Goal: Check status: Check status

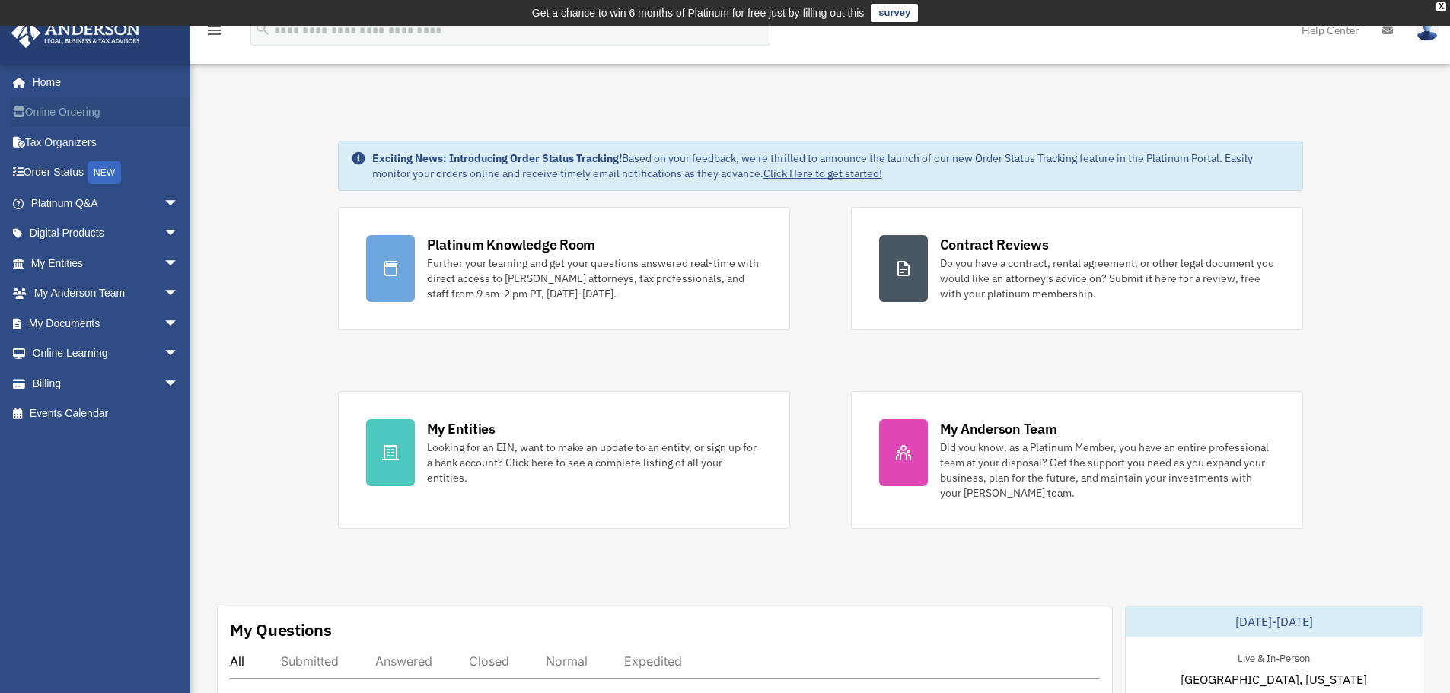
click at [58, 108] on link "Online Ordering" at bounding box center [106, 112] width 191 height 30
click at [164, 376] on span "arrow_drop_down" at bounding box center [179, 383] width 30 height 31
click at [123, 413] on link "$ Open Invoices" at bounding box center [111, 414] width 180 height 31
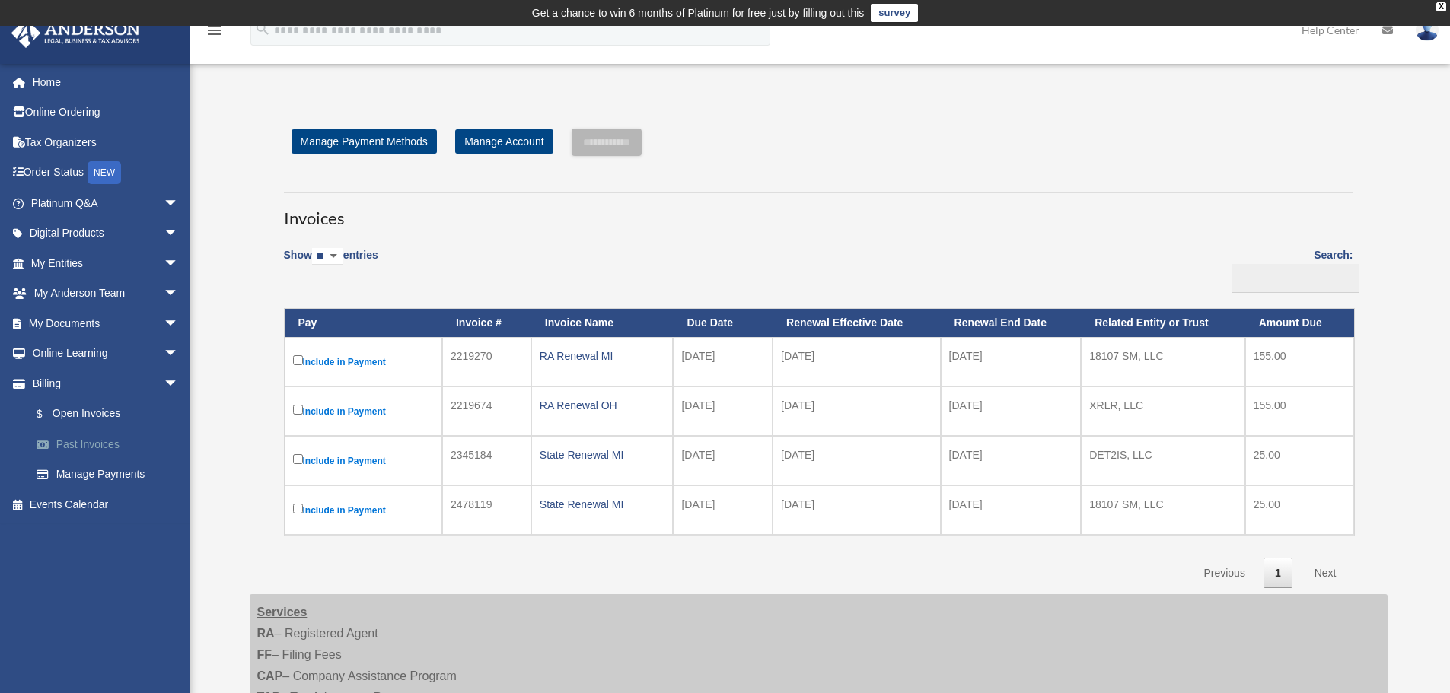
click at [78, 448] on link "Past Invoices" at bounding box center [111, 444] width 180 height 30
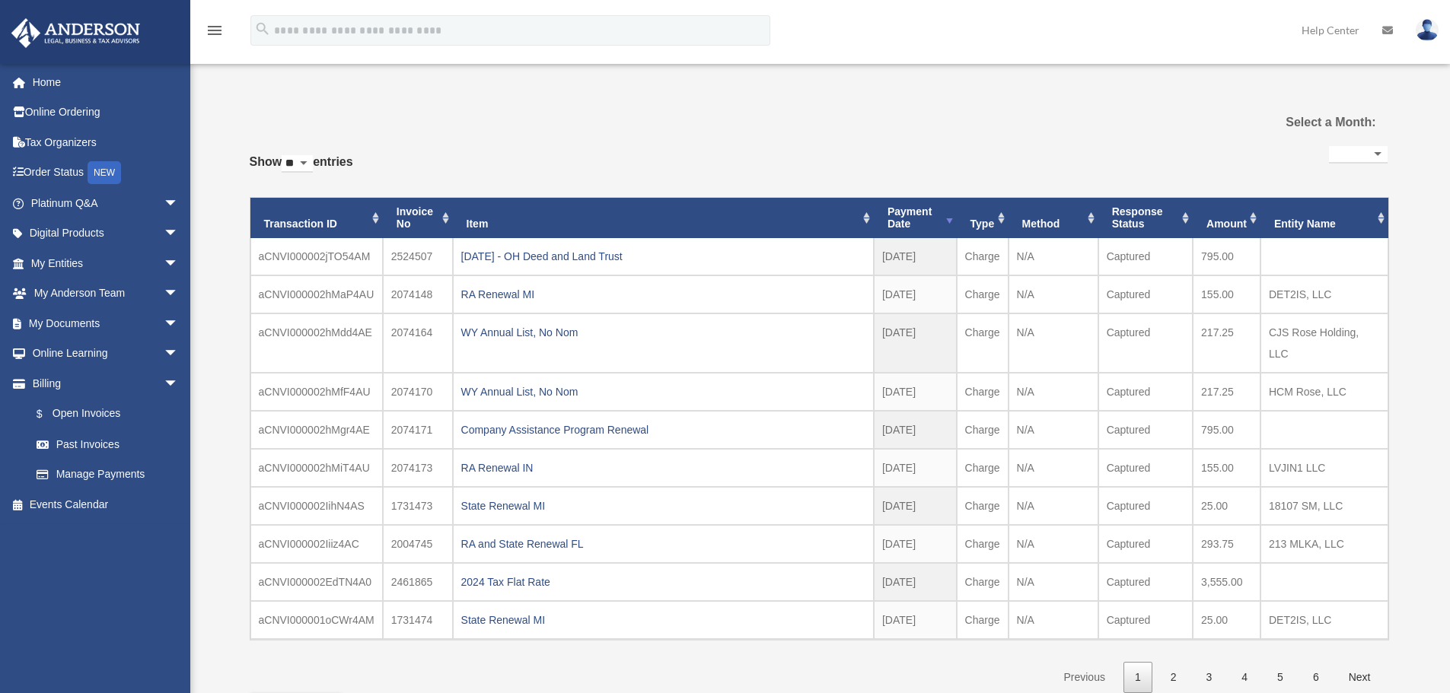
select select
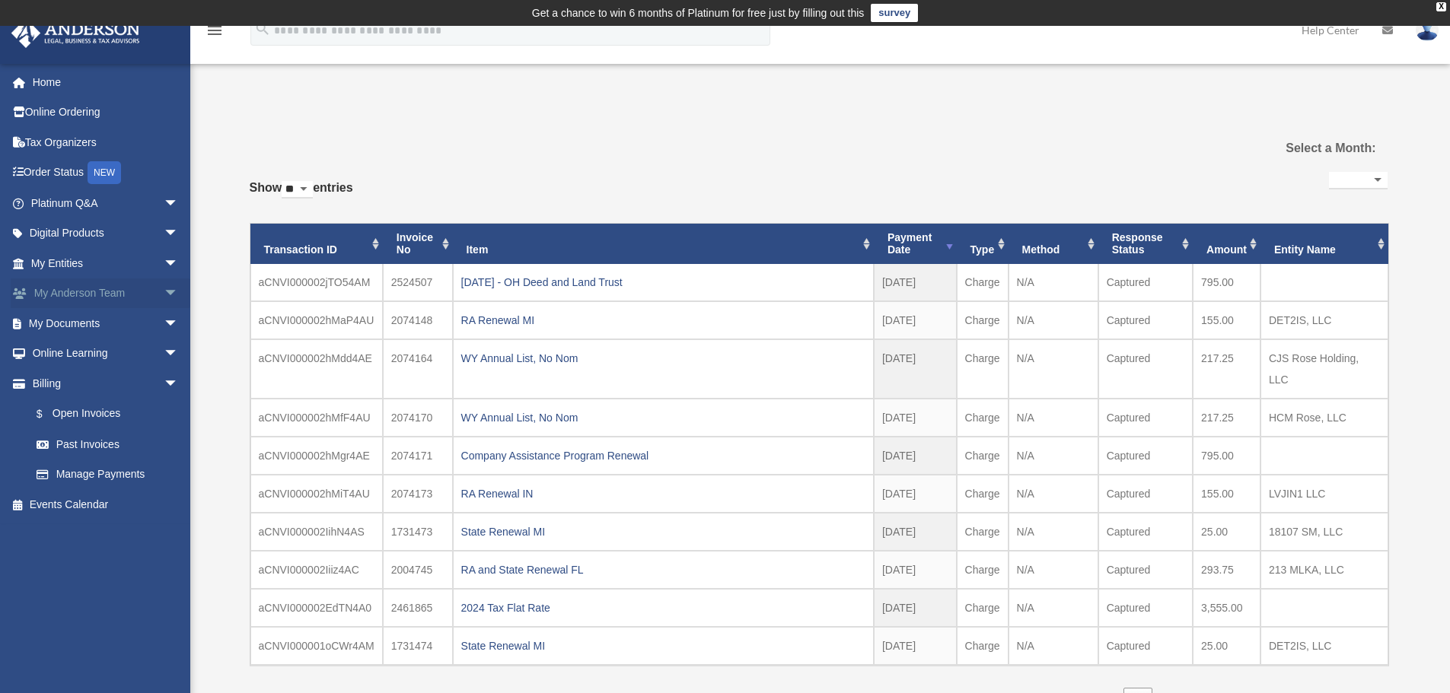
click at [164, 297] on span "arrow_drop_down" at bounding box center [179, 294] width 30 height 31
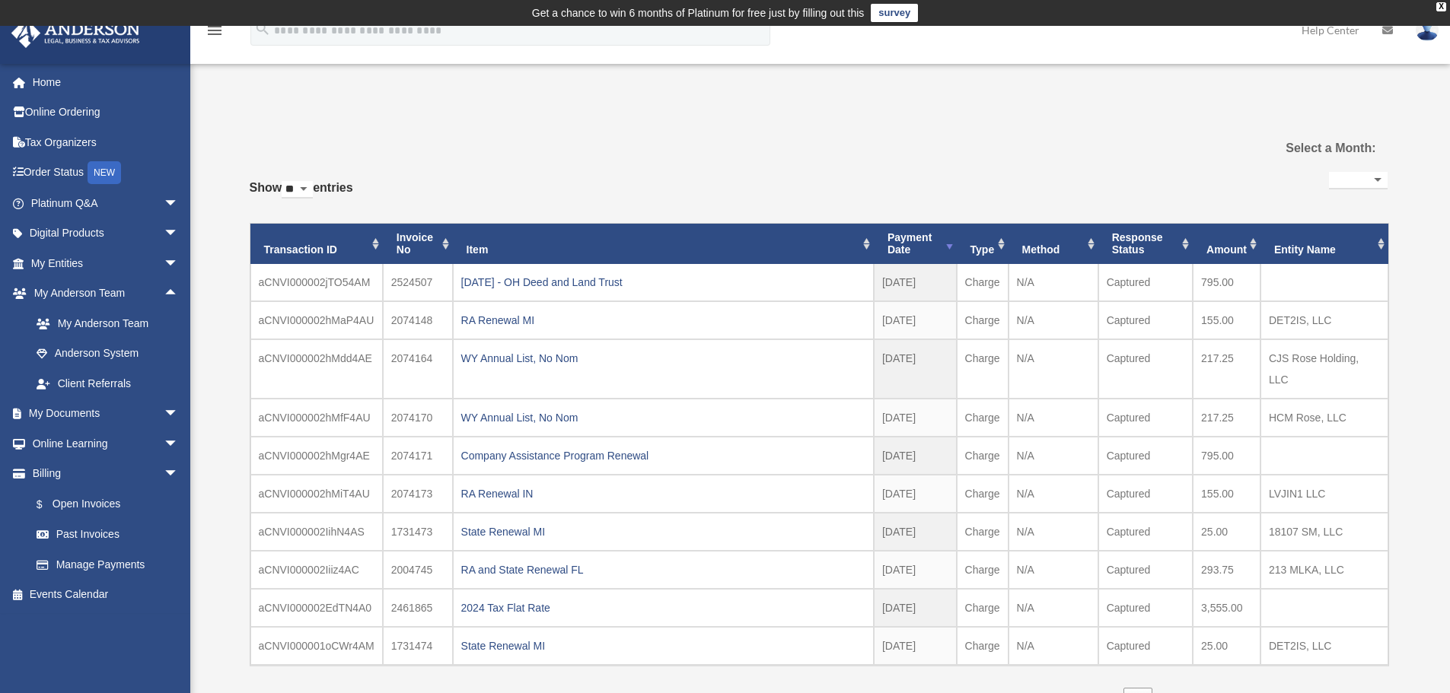
click at [623, 125] on div "**********" at bounding box center [819, 436] width 1138 height 653
